Goal: Check status: Check status

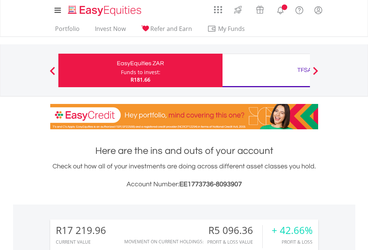
scroll to position [72, 117]
click at [121, 70] on div "Funds to invest:" at bounding box center [140, 72] width 39 height 7
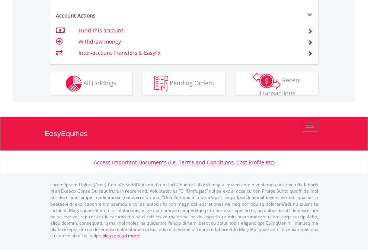
scroll to position [714, 0]
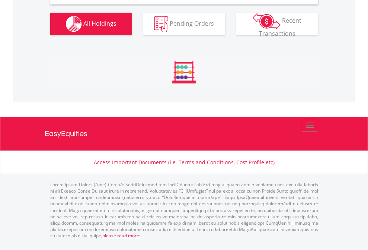
scroll to position [720, 0]
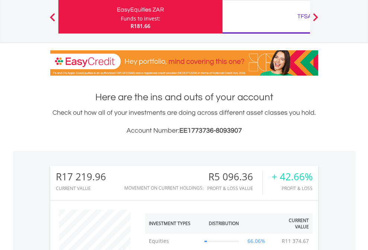
scroll to position [72, 117]
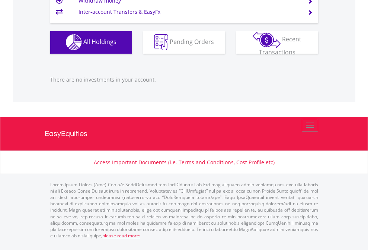
scroll to position [737, 0]
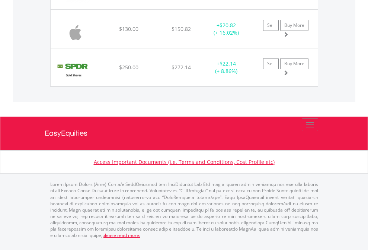
scroll to position [72, 117]
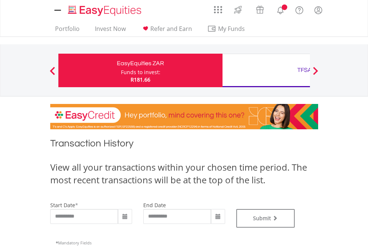
type input "**********"
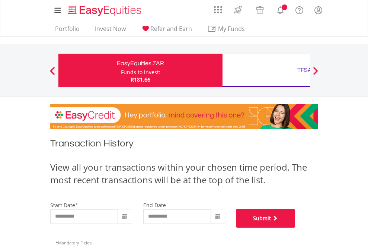
click at [295, 228] on button "Submit" at bounding box center [265, 218] width 59 height 19
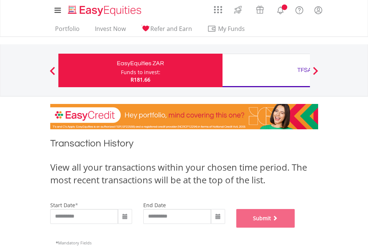
scroll to position [302, 0]
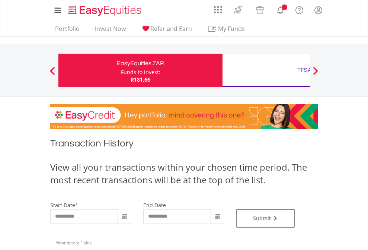
click at [266, 70] on div "TFSA" at bounding box center [304, 70] width 155 height 10
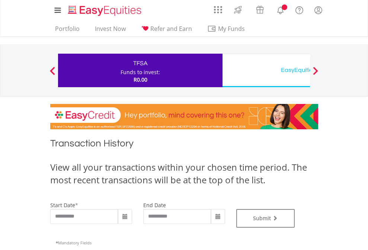
type input "**********"
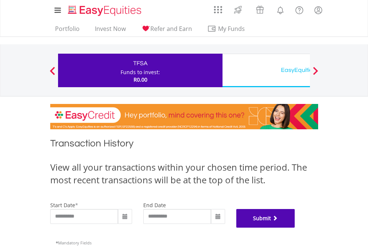
click at [295, 228] on button "Submit" at bounding box center [265, 218] width 59 height 19
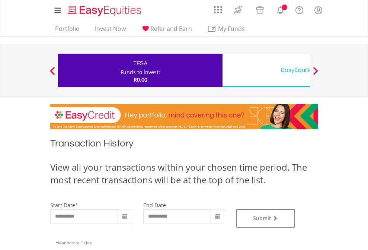
click at [266, 70] on div "EasyEquities USD" at bounding box center [304, 70] width 155 height 10
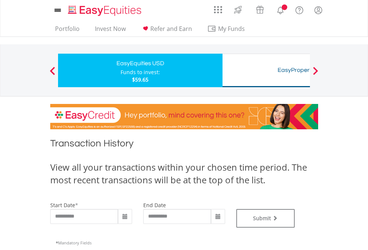
type input "**********"
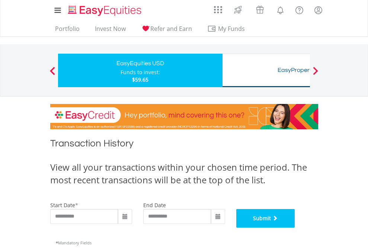
click at [295, 228] on button "Submit" at bounding box center [265, 218] width 59 height 19
